Goal: Information Seeking & Learning: Understand process/instructions

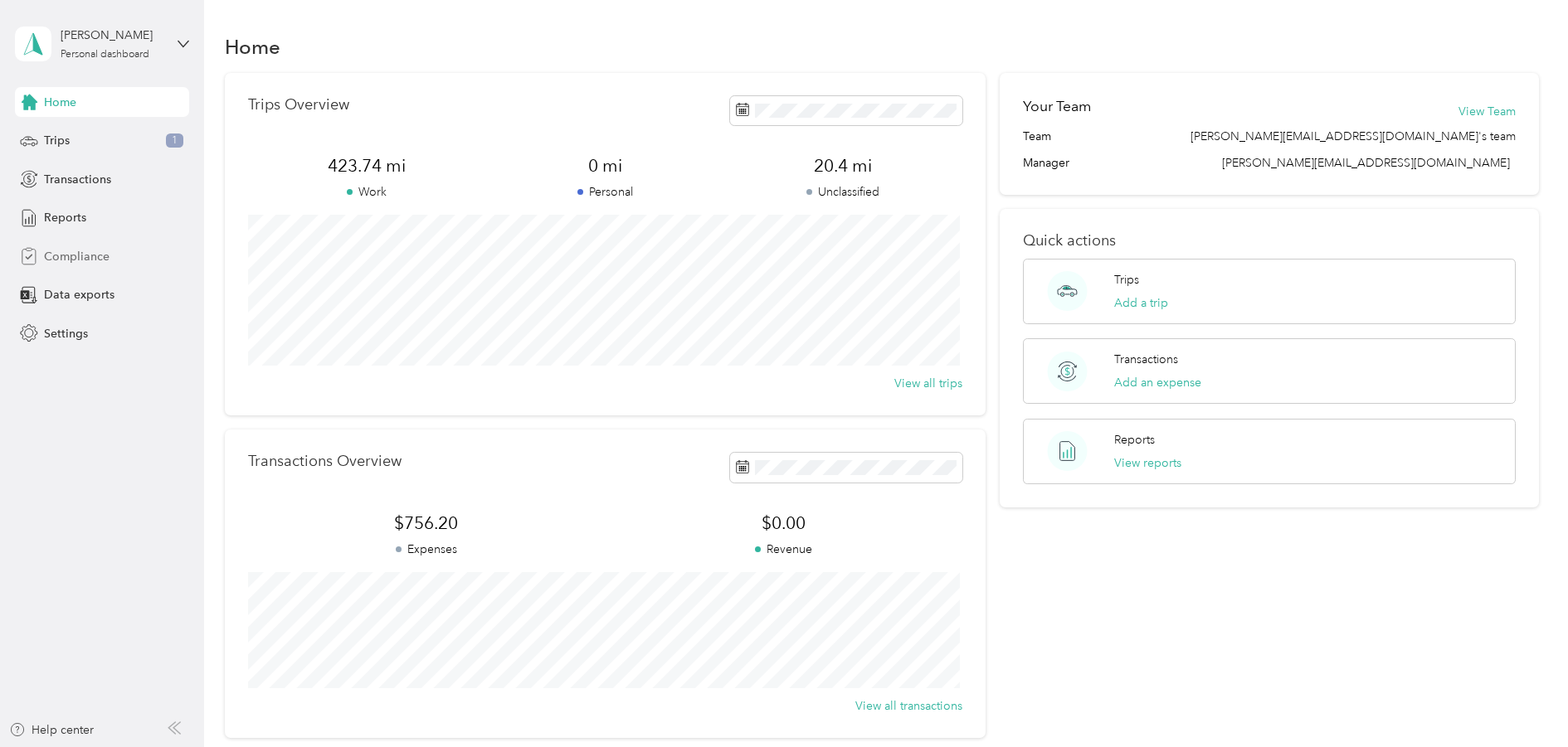
click at [75, 254] on span "Compliance" at bounding box center [77, 256] width 66 height 18
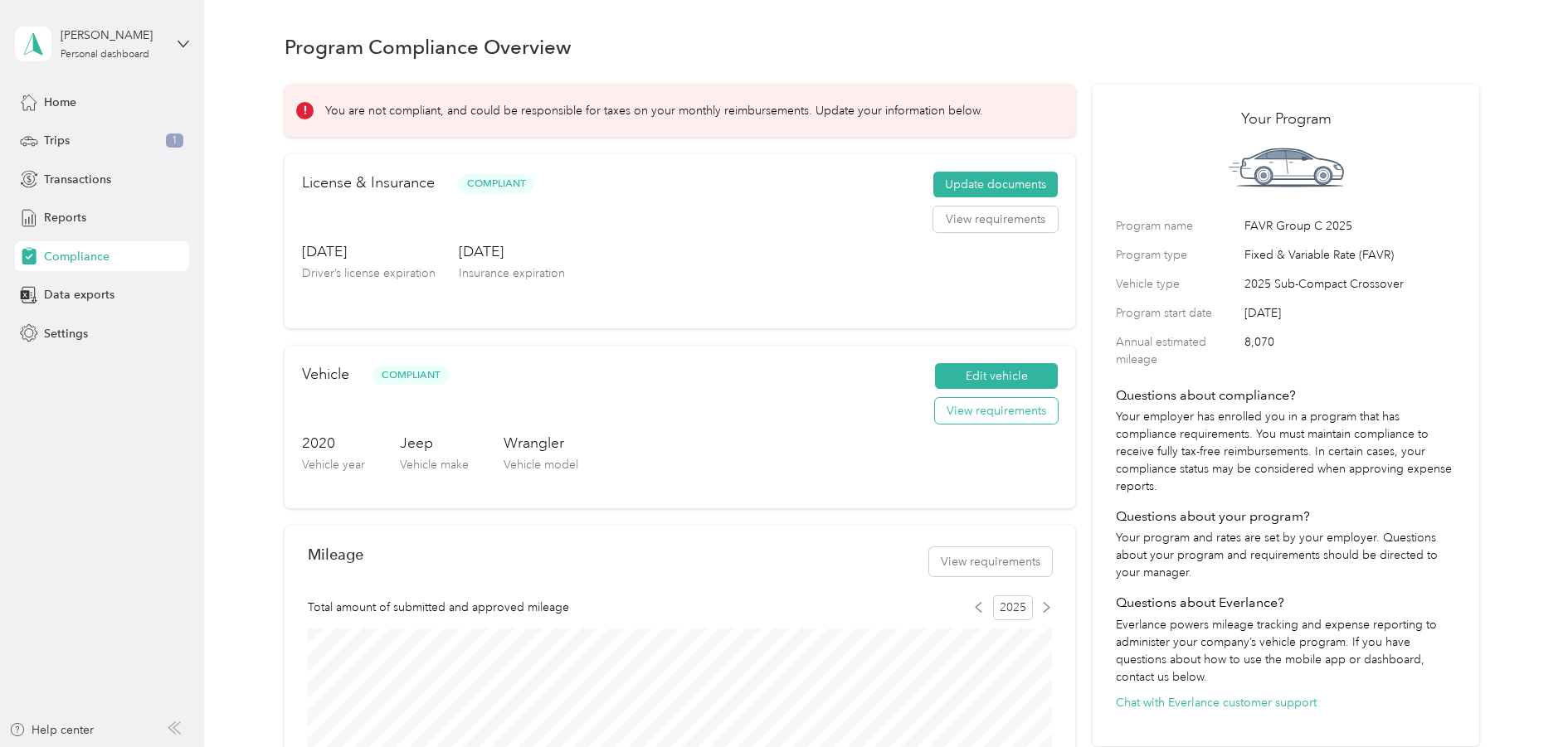
click at [979, 412] on button "View requirements" at bounding box center [996, 412] width 123 height 27
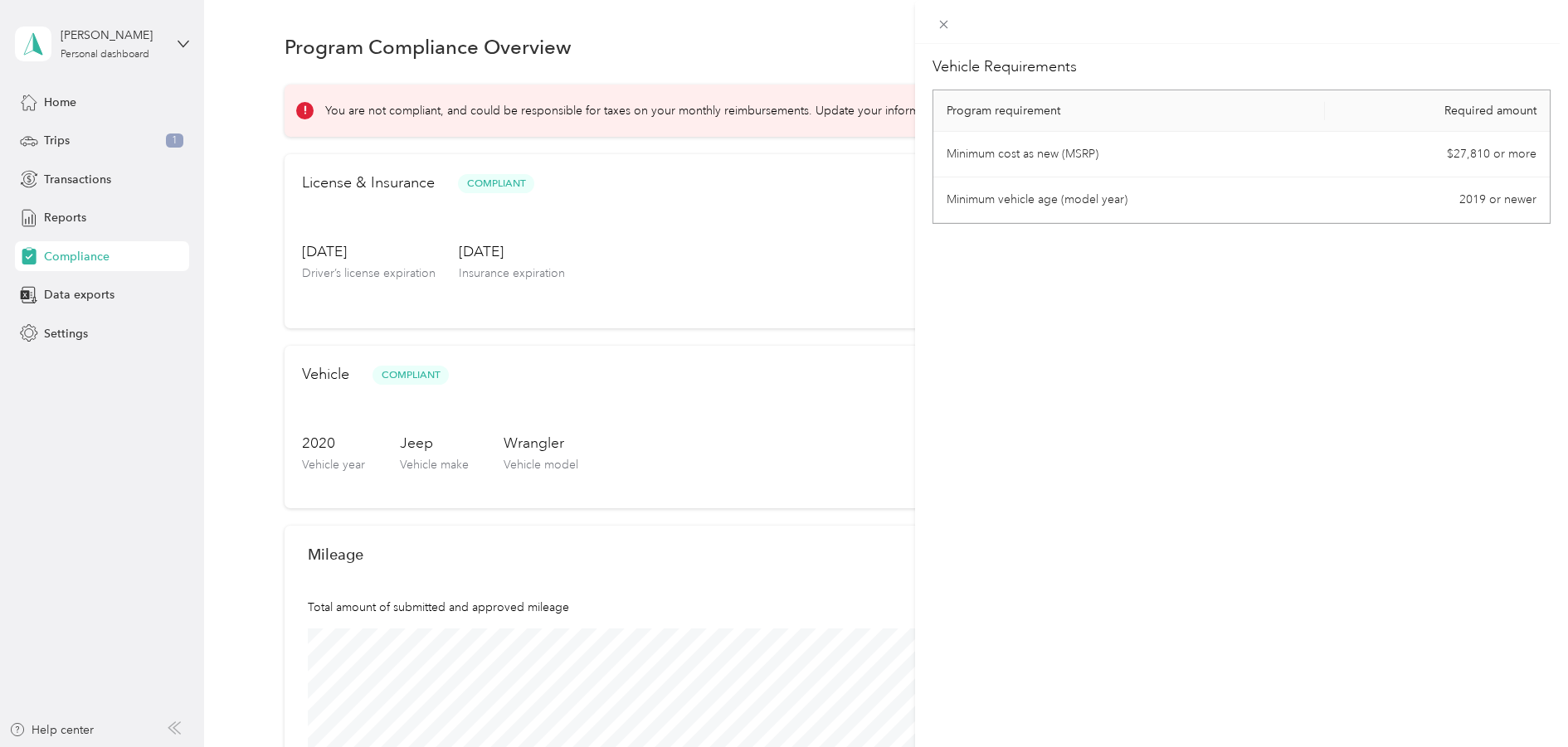
click at [682, 420] on div "Vehicle Requirements Program requirement Required amount Minimum cost as new (M…" at bounding box center [784, 373] width 1568 height 747
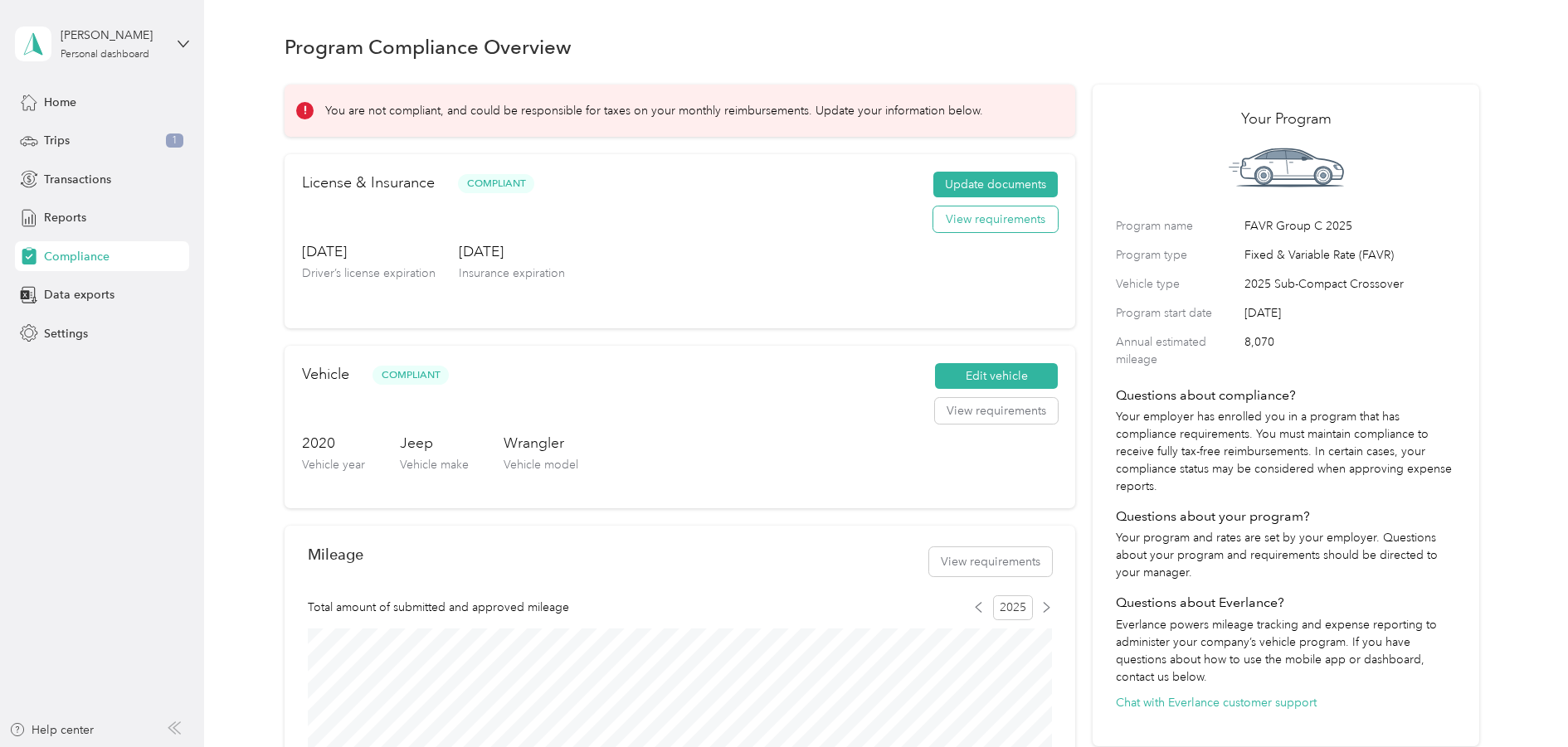
click at [969, 227] on button "View requirements" at bounding box center [995, 220] width 124 height 27
